Goal: Transaction & Acquisition: Purchase product/service

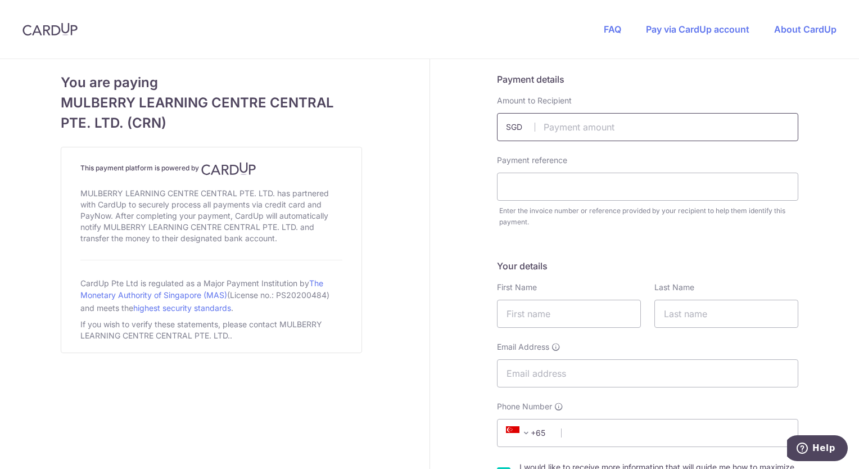
click at [574, 124] on input "text" at bounding box center [647, 127] width 301 height 28
type input "2359.60"
click at [733, 190] on input "text" at bounding box center [647, 187] width 301 height 28
type input "INV011133"
click at [515, 331] on div "Your details First Name Last Name Email Address Phone Number +376 +971 +93 +126…" at bounding box center [647, 391] width 301 height 264
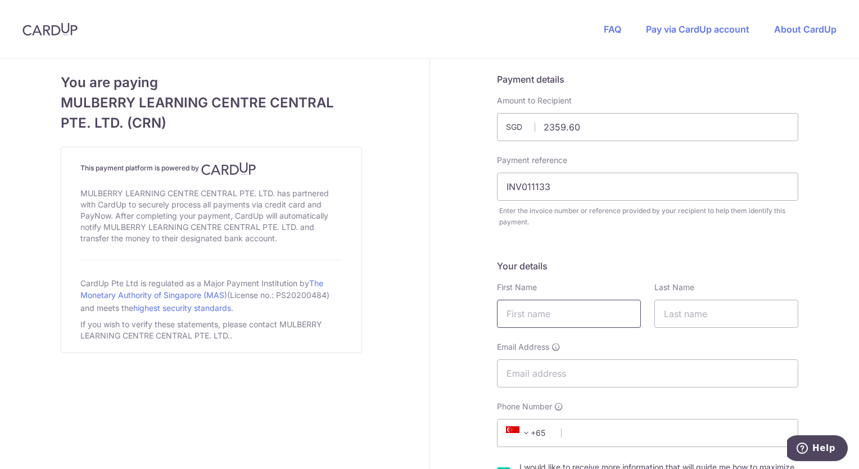
click at [523, 318] on input "text" at bounding box center [569, 314] width 144 height 28
type input "[PERSON_NAME]"
type input "Sim"
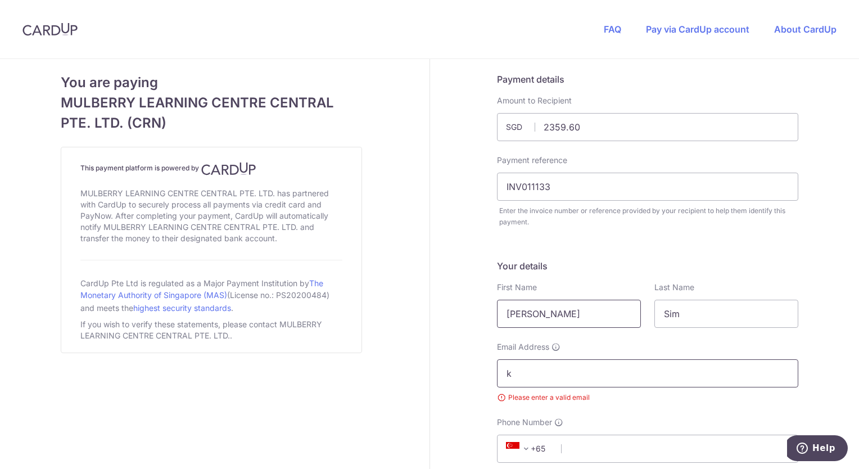
type input "[EMAIL_ADDRESS][DOMAIN_NAME]"
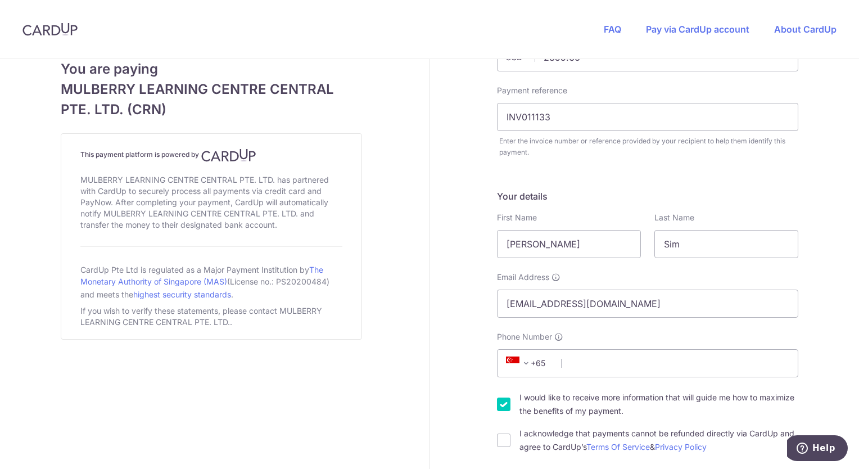
scroll to position [281, 0]
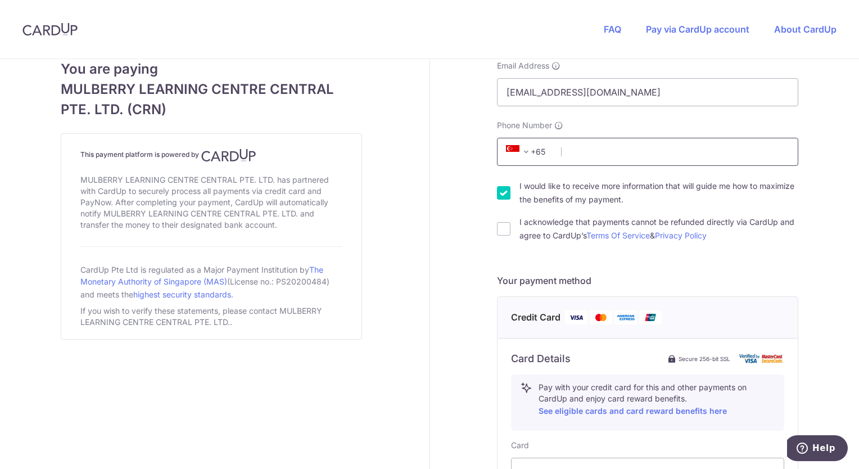
click at [633, 146] on input "Phone Number" at bounding box center [647, 152] width 301 height 28
type input "96178250"
click at [497, 228] on input "I acknowledge that payments cannot be refunded directly via CardUp and agree to…" at bounding box center [503, 228] width 13 height 13
checkbox input "true"
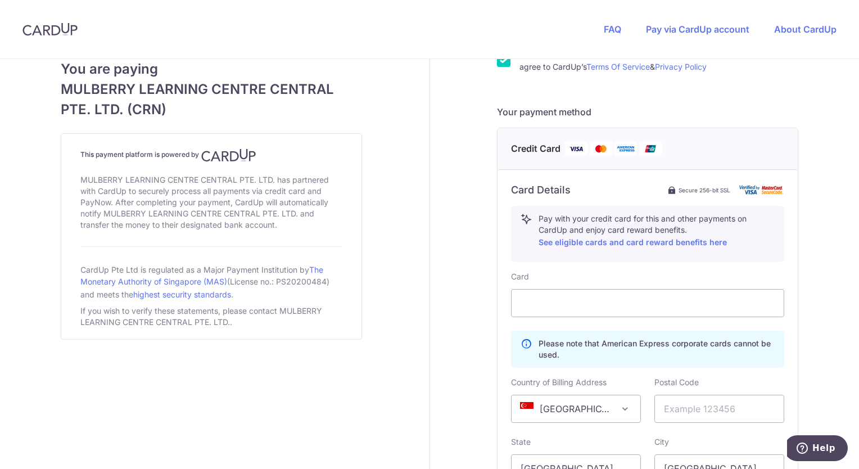
scroll to position [506, 0]
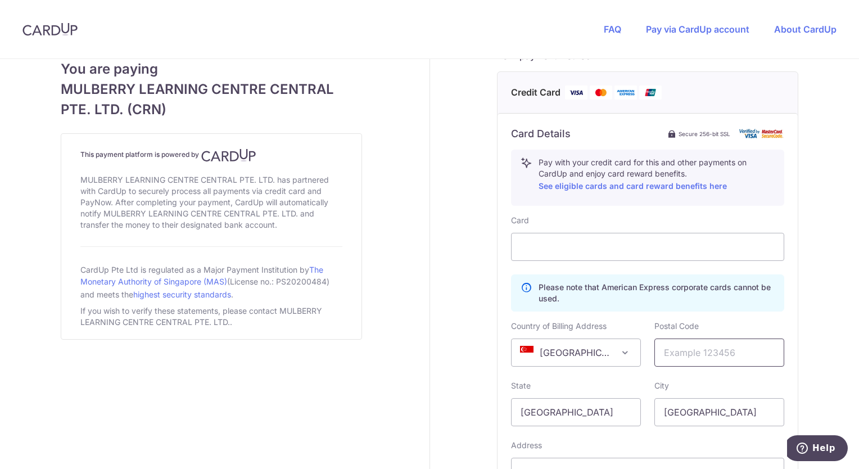
click at [714, 360] on input "text" at bounding box center [720, 353] width 130 height 28
type input "307954"
click at [819, 399] on div "Payment details Amount to Recipient 2359.60 SGD Payment reference INV011133 Ent…" at bounding box center [648, 95] width 436 height 1084
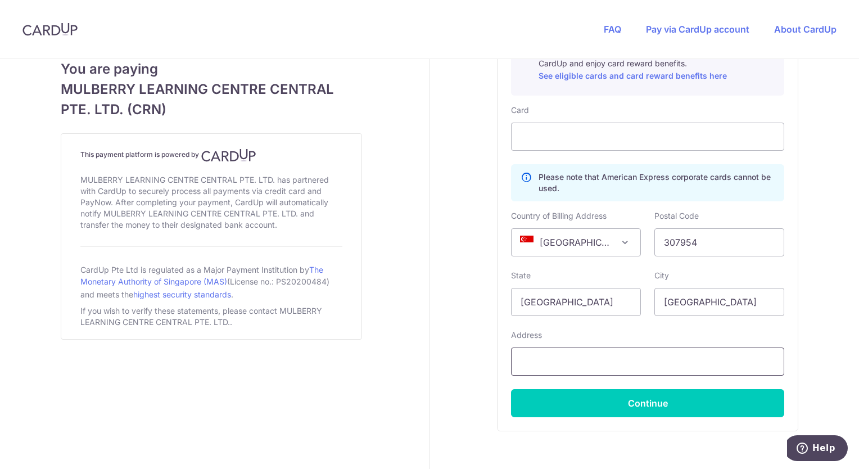
click at [670, 354] on input "text" at bounding box center [647, 362] width 273 height 28
type input "[STREET_ADDRESS][PERSON_NAME]"
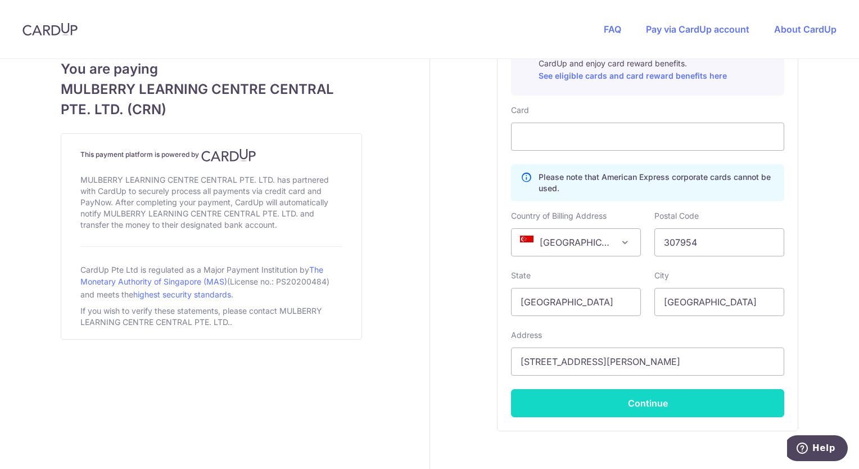
click at [655, 398] on button "Continue" at bounding box center [647, 403] width 273 height 28
type input "**** 8647"
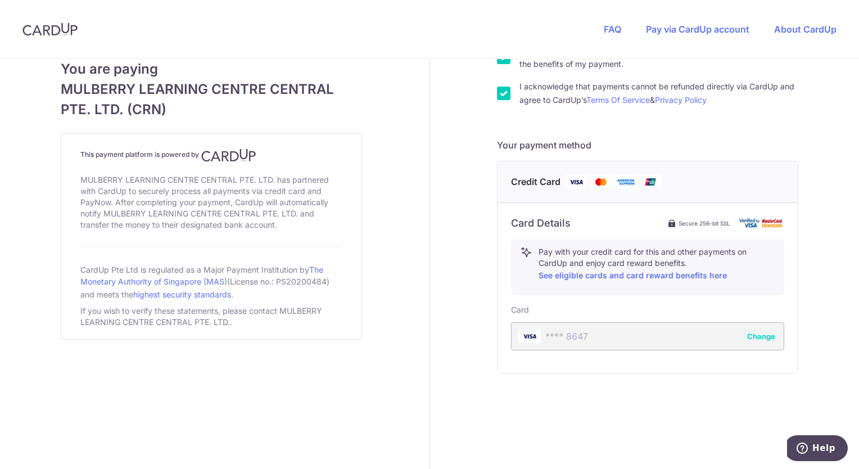
scroll to position [416, 0]
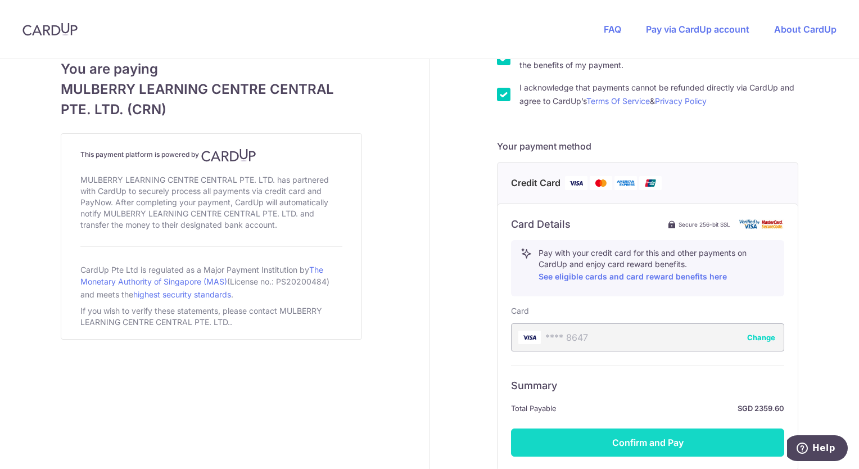
click at [638, 444] on button "Confirm and Pay" at bounding box center [647, 443] width 273 height 28
